Goal: Task Accomplishment & Management: Manage account settings

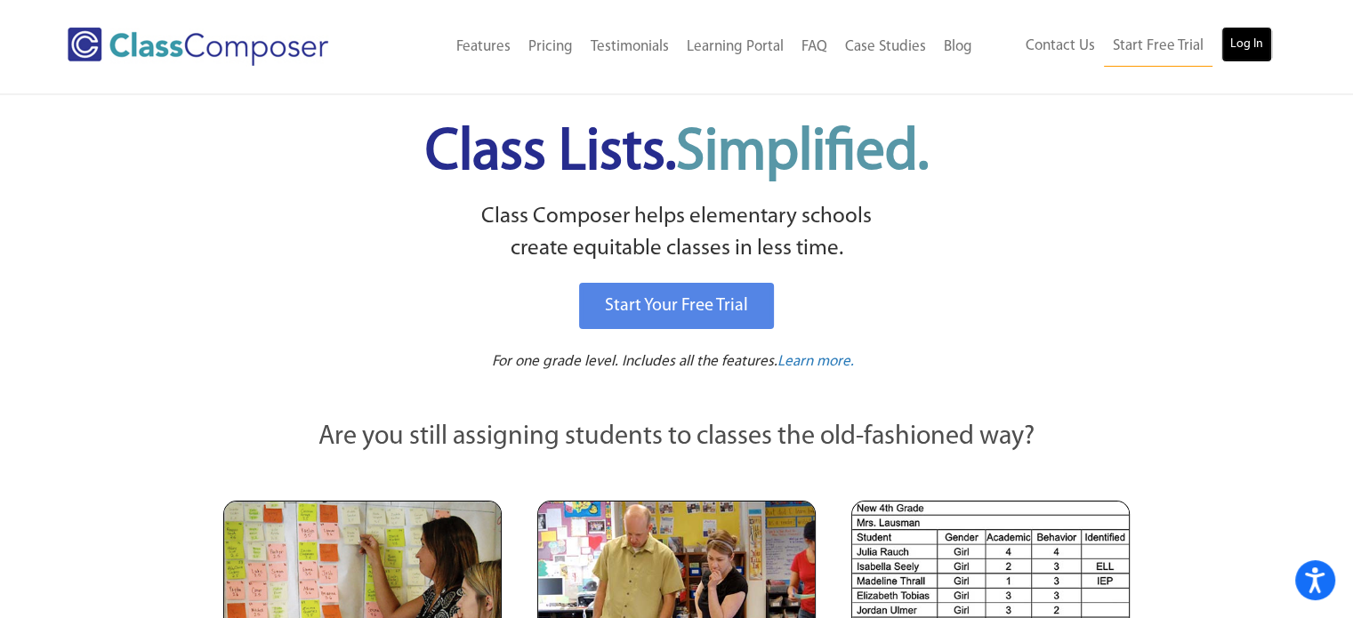
click at [1246, 33] on link "Log In" at bounding box center [1247, 45] width 51 height 36
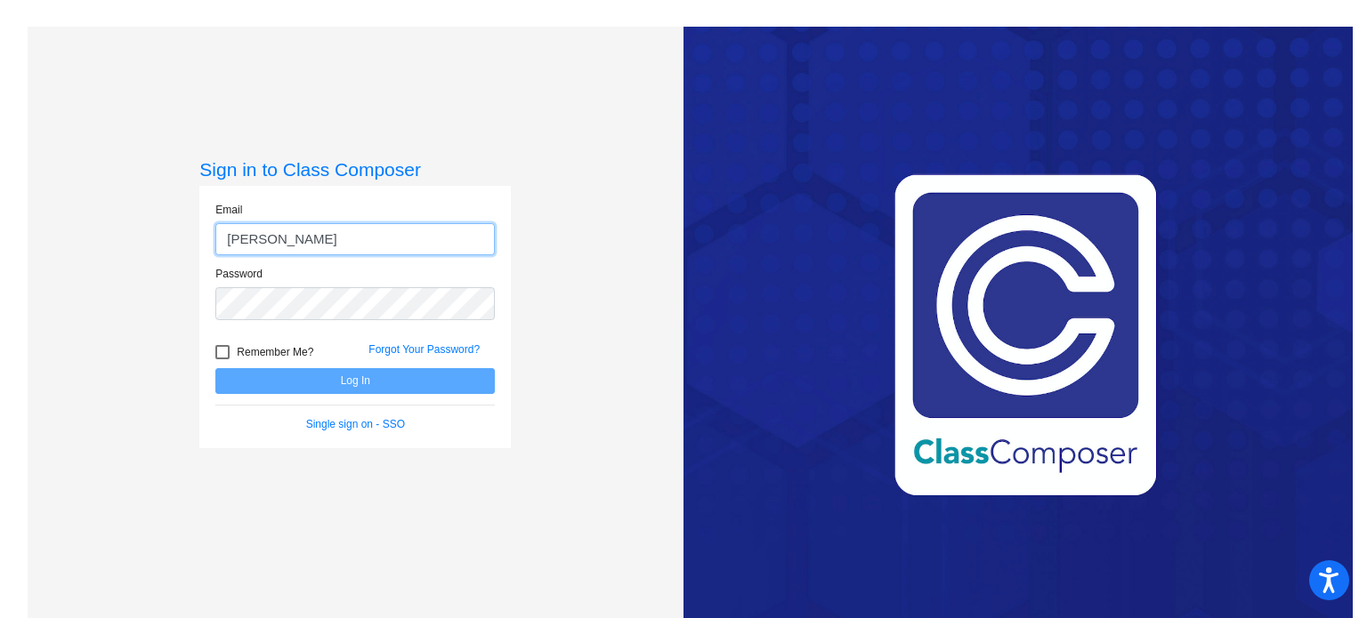
type input "[EMAIL_ADDRESS][DOMAIN_NAME]"
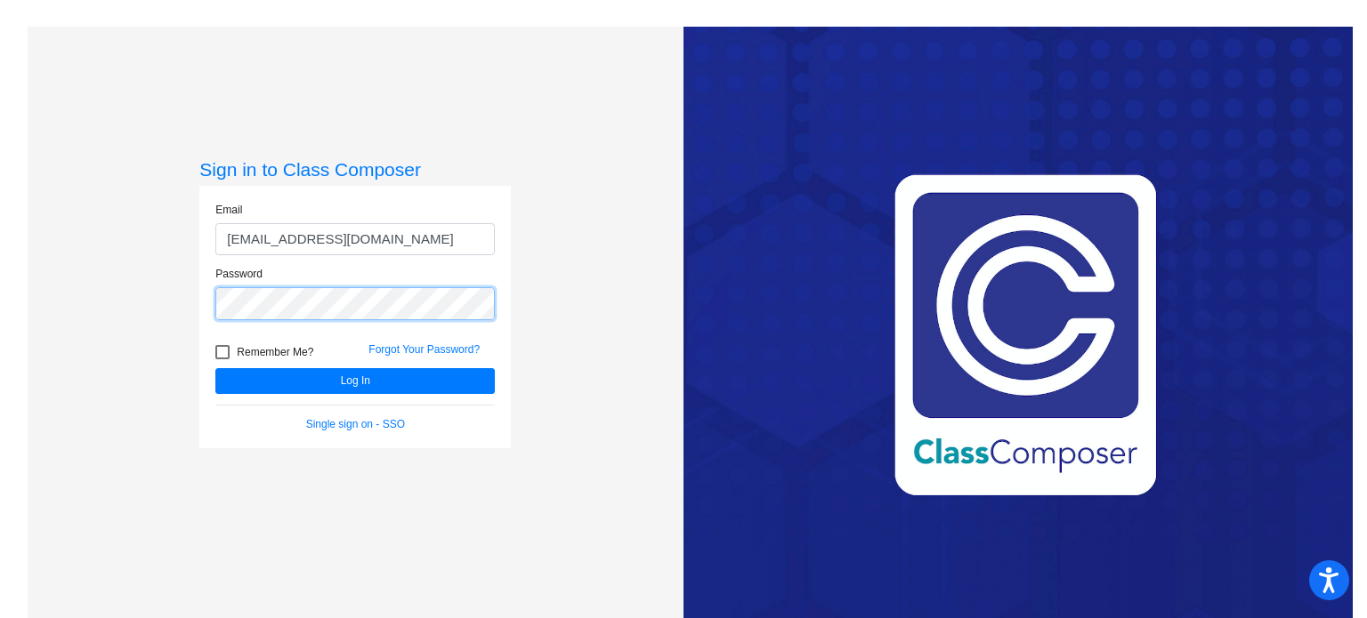
click at [215, 368] on button "Log In" at bounding box center [354, 381] width 279 height 26
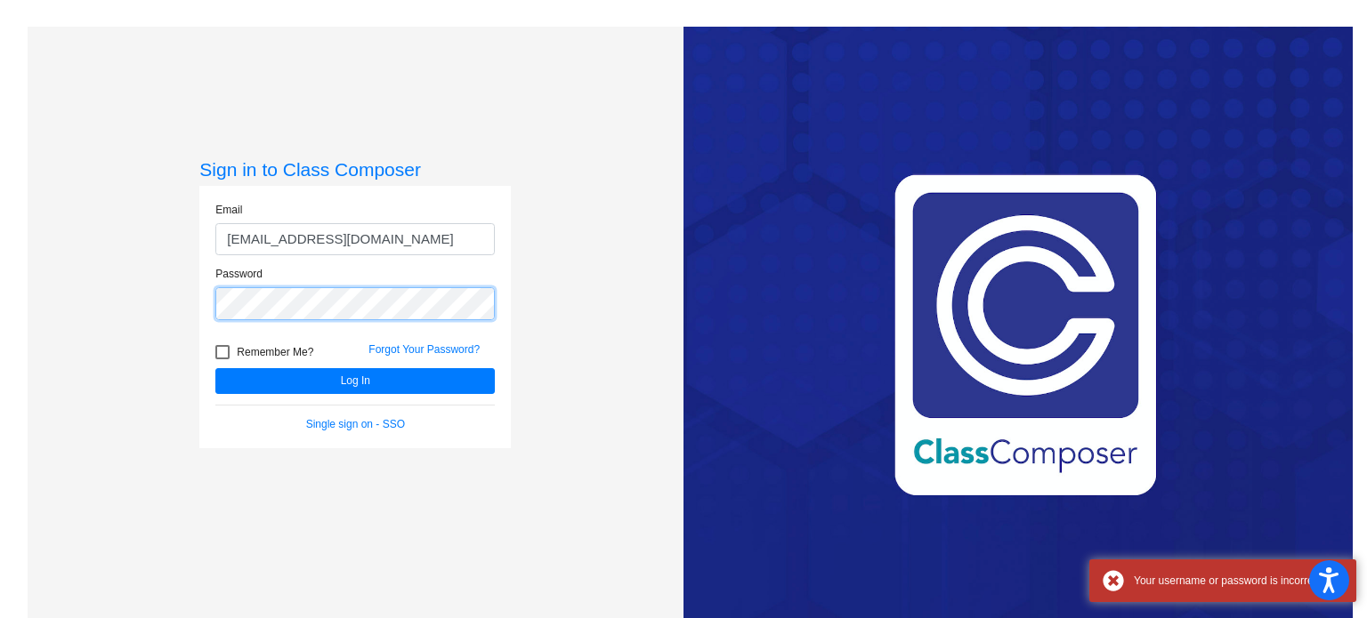
click at [108, 367] on div "Sign in to Class Composer Email [EMAIL_ADDRESS][DOMAIN_NAME] Password Remember …" at bounding box center [356, 336] width 656 height 618
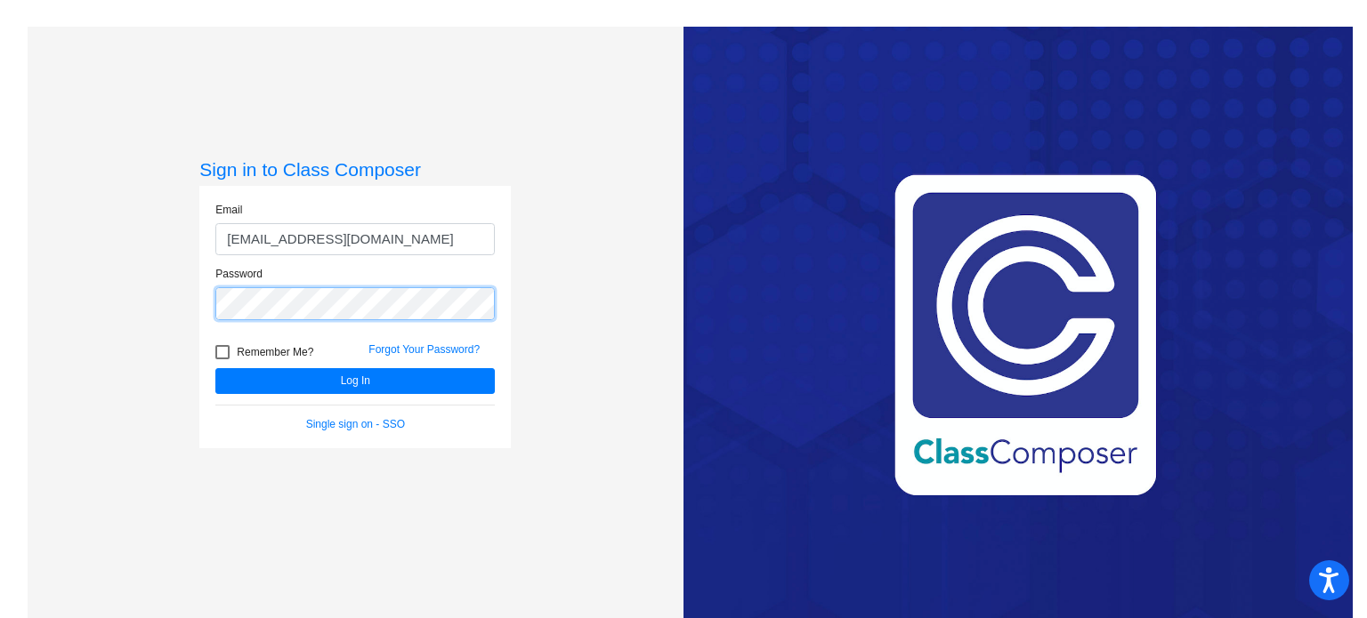
click at [215, 368] on button "Log In" at bounding box center [354, 381] width 279 height 26
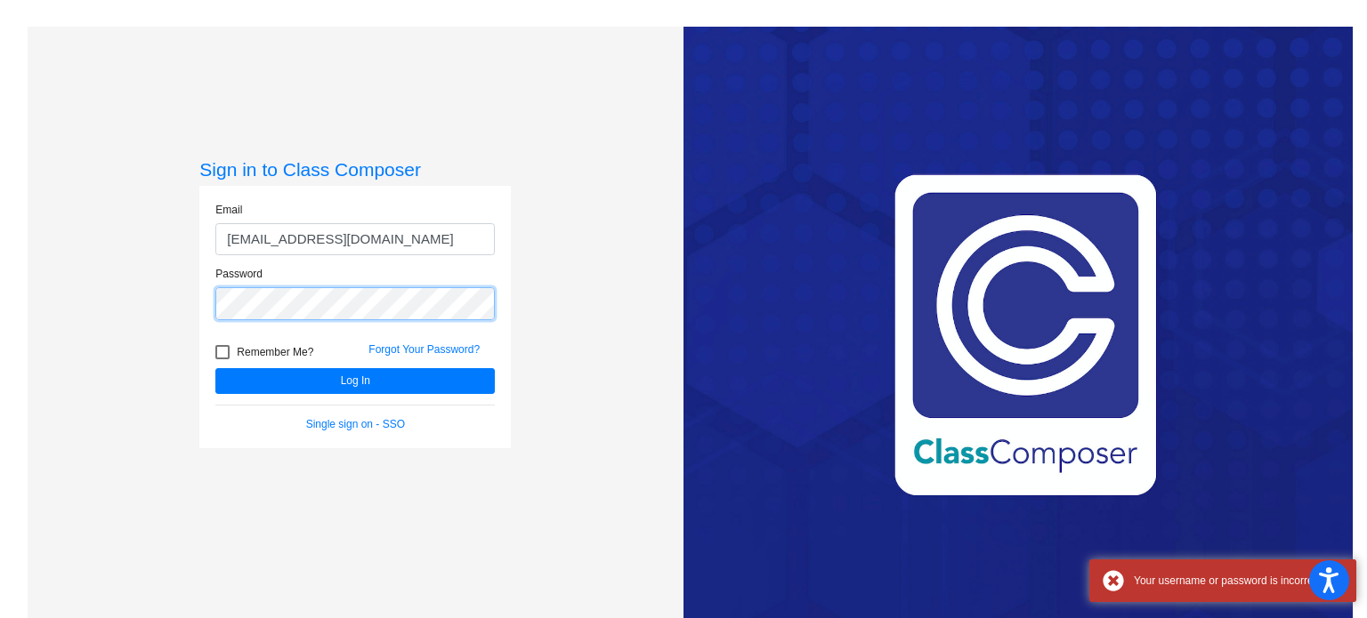
click at [171, 295] on div "Sign in to Class Composer Email [EMAIL_ADDRESS][DOMAIN_NAME] Password Remember …" at bounding box center [356, 336] width 656 height 618
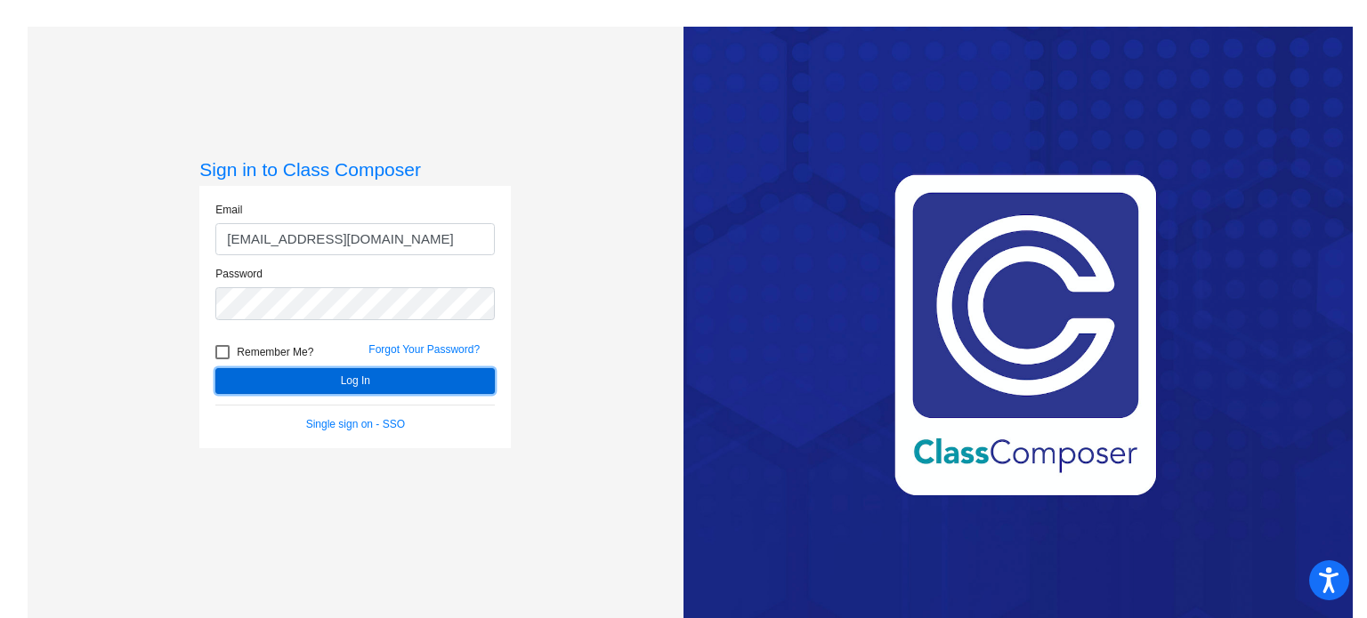
click at [327, 386] on button "Log In" at bounding box center [354, 381] width 279 height 26
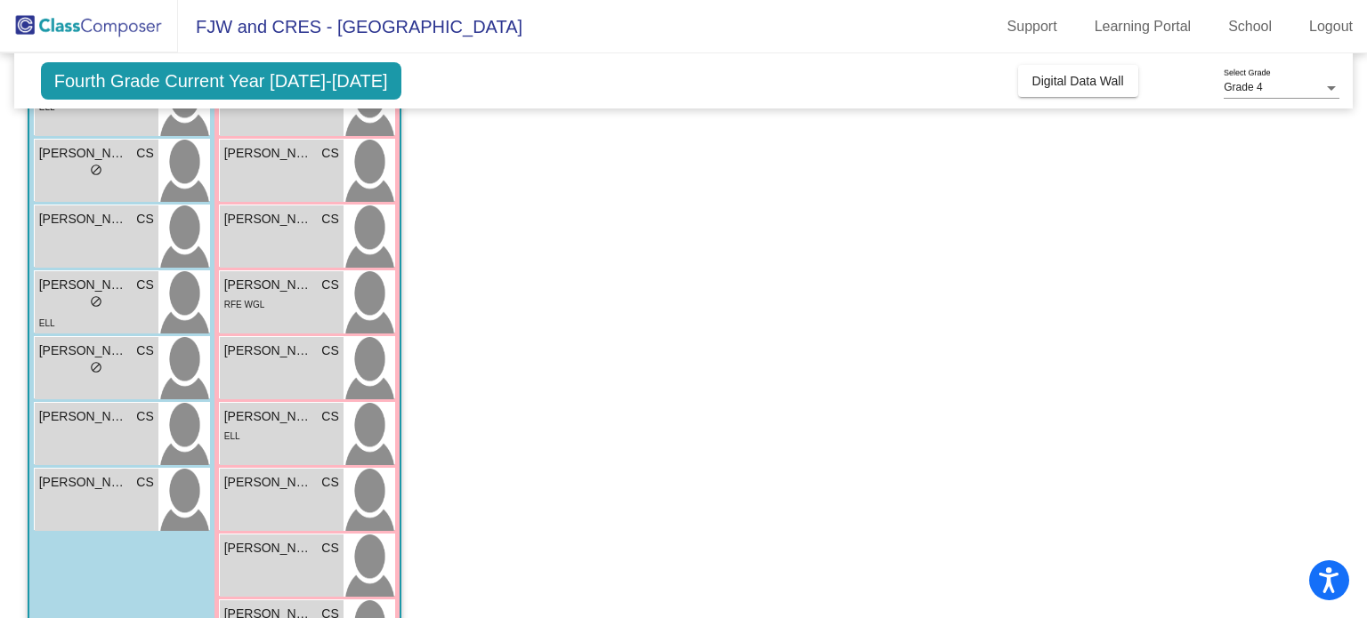
scroll to position [492, 0]
